Goal: Information Seeking & Learning: Learn about a topic

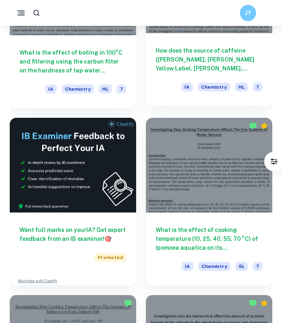
scroll to position [316, 0]
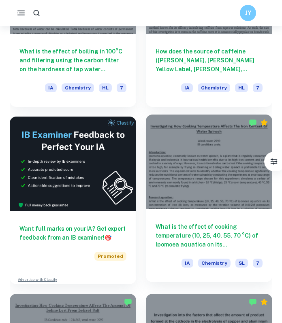
click at [187, 167] on div at bounding box center [209, 162] width 126 height 95
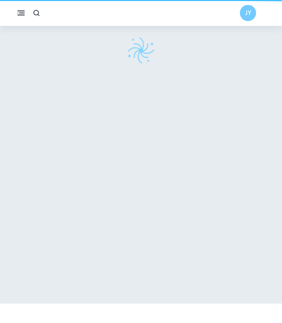
click at [187, 167] on div at bounding box center [141, 152] width 274 height 304
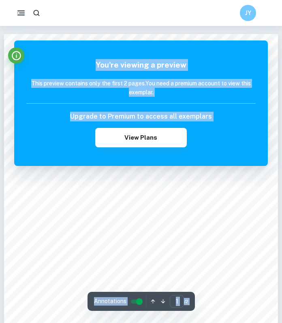
click at [78, 112] on h6 "Upgrade to Premium to access all exemplars" at bounding box center [141, 117] width 142 height 10
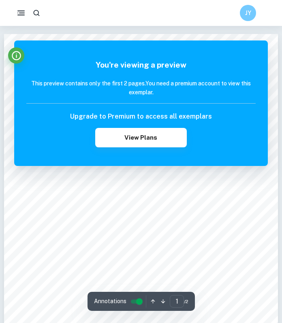
click at [82, 119] on h6 "Upgrade to Premium to access all exemplars" at bounding box center [141, 117] width 142 height 10
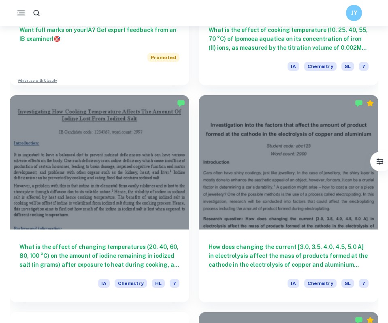
scroll to position [597, 0]
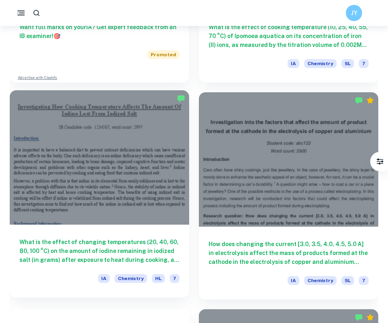
click at [128, 191] on div at bounding box center [99, 157] width 179 height 134
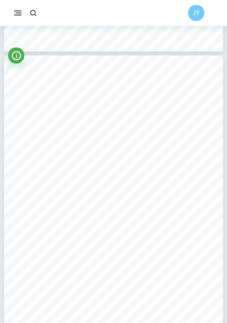
scroll to position [1485, 0]
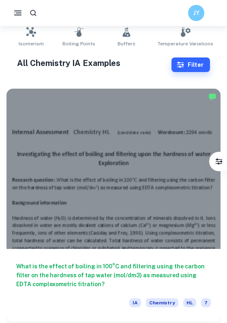
scroll to position [167, 0]
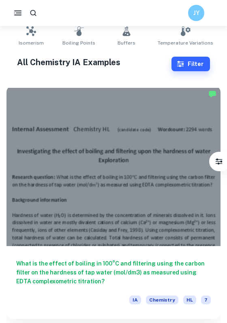
click at [88, 154] on div at bounding box center [113, 166] width 214 height 160
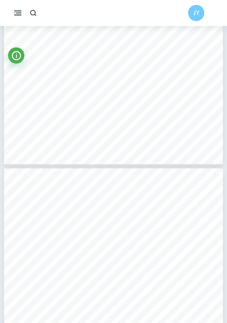
scroll to position [3048, 0]
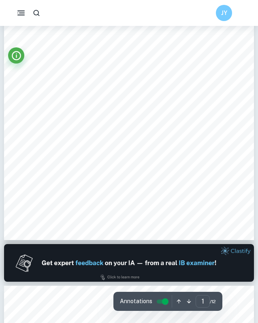
scroll to position [119, 0]
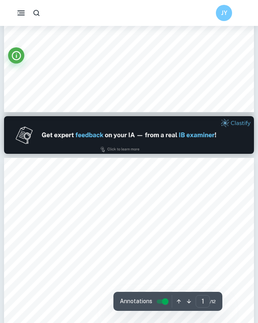
type input "2"
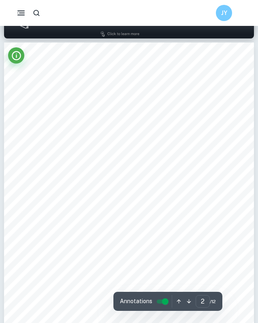
scroll to position [361, 0]
